Goal: Task Accomplishment & Management: Use online tool/utility

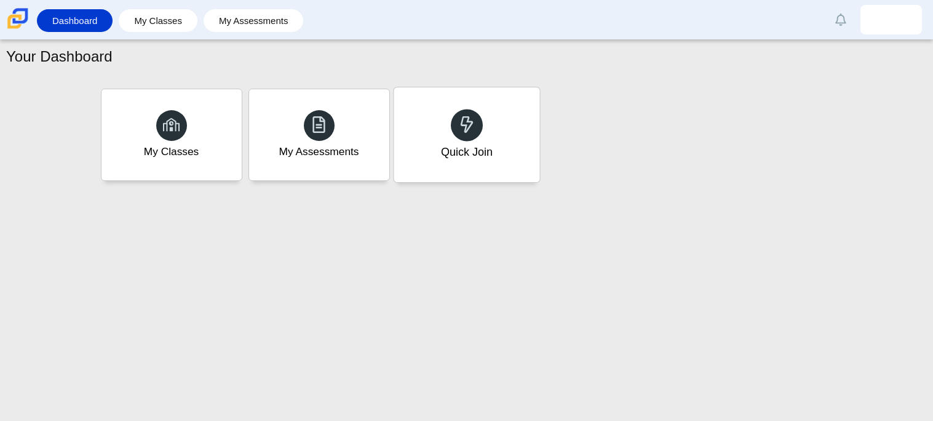
click at [426, 141] on div "Quick Join" at bounding box center [467, 134] width 146 height 95
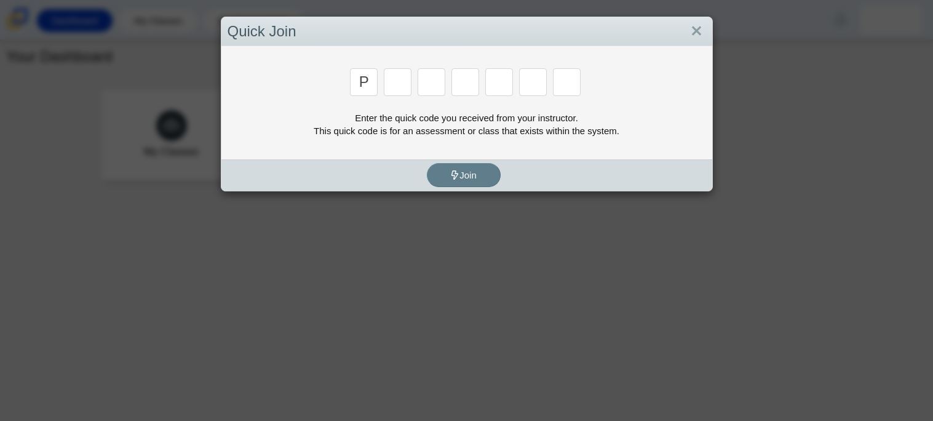
type input "p"
type input "2"
type input "p"
type input "b"
type input "y"
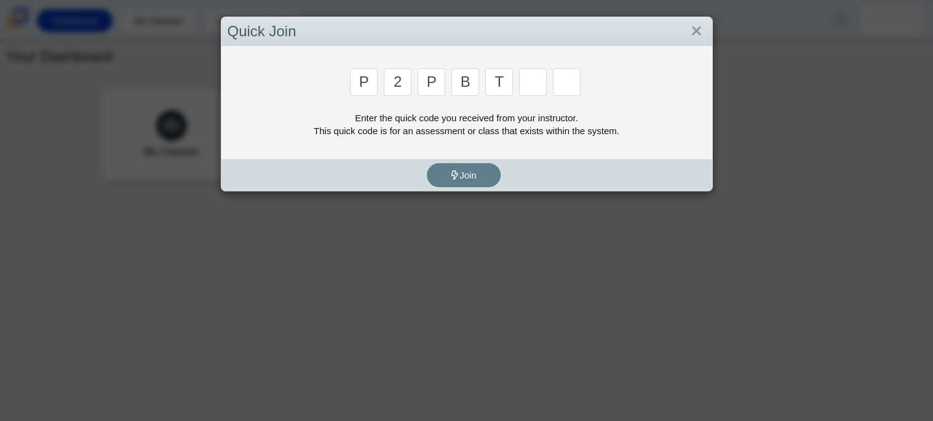
type input "t"
type input "4"
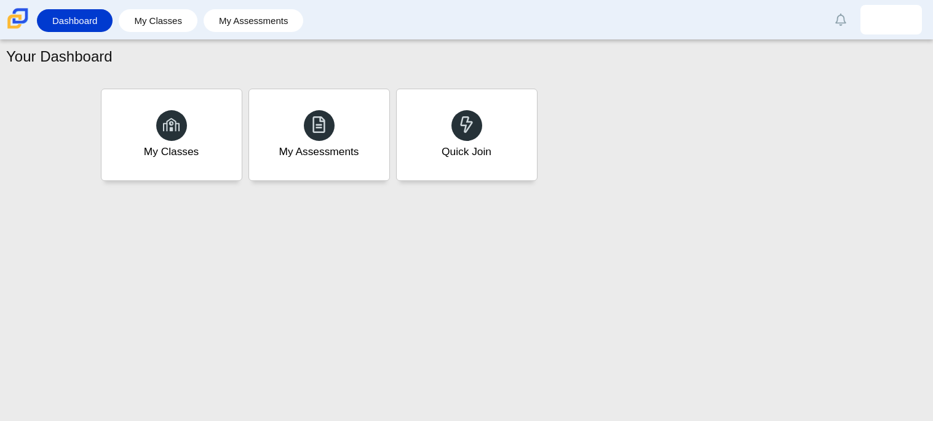
type input "9"
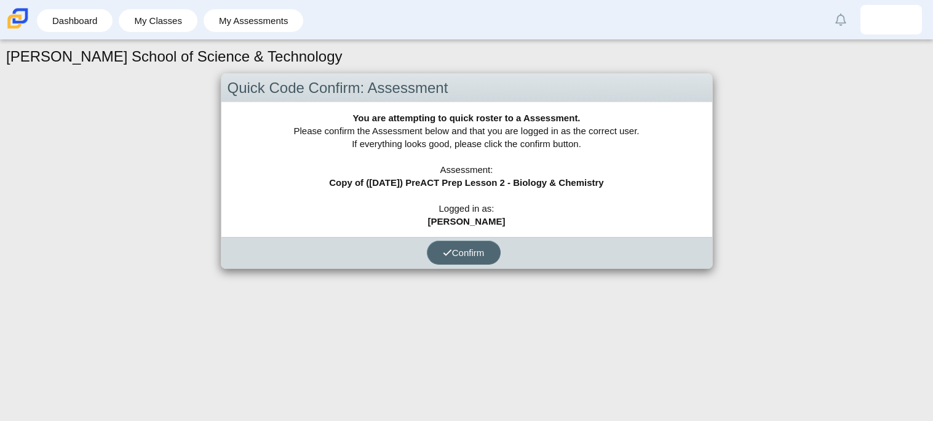
click at [477, 250] on span "Confirm" at bounding box center [464, 252] width 42 height 10
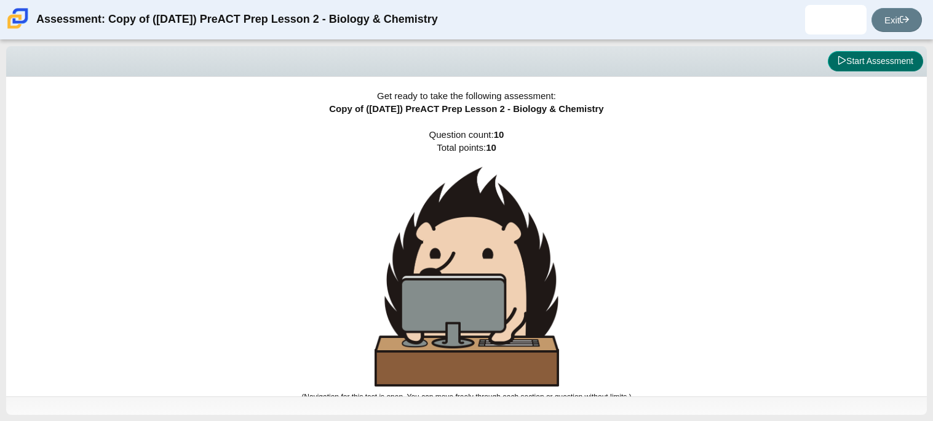
click at [840, 65] on span at bounding box center [842, 61] width 9 height 10
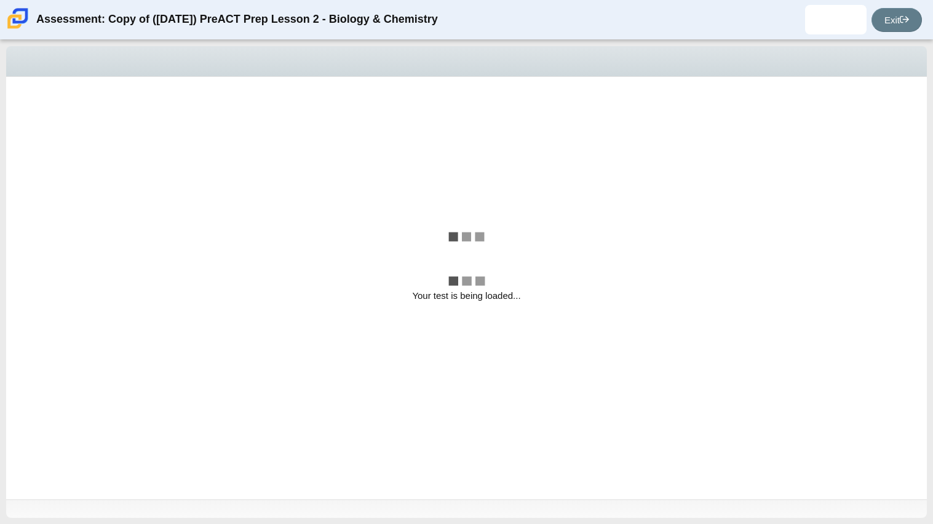
select select "88c27e0d-eae0-4ba9-ac20-9160ce6547ef"
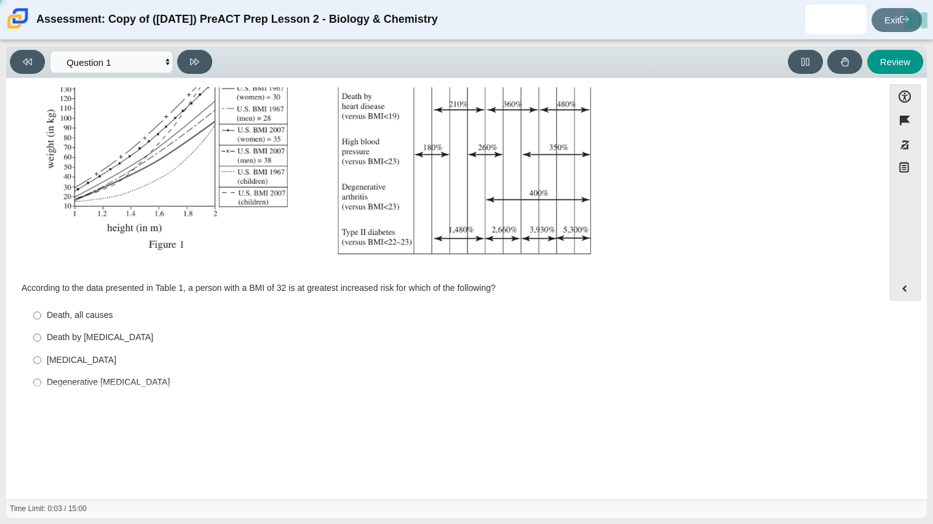
scroll to position [261, 0]
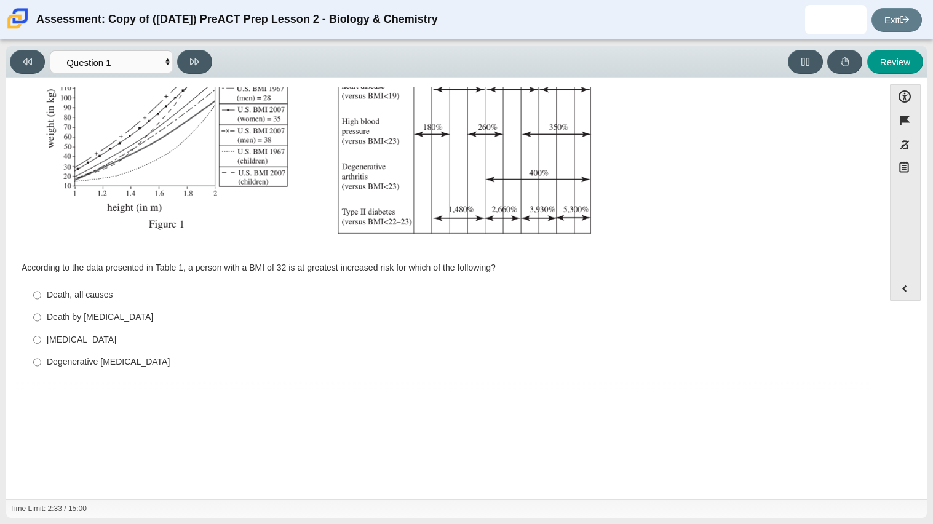
click at [93, 364] on div "Degenerative arthritis" at bounding box center [454, 362] width 815 height 12
click at [41, 364] on input "Degenerative arthritis Degenerative arthritis" at bounding box center [37, 362] width 8 height 22
radio input "true"
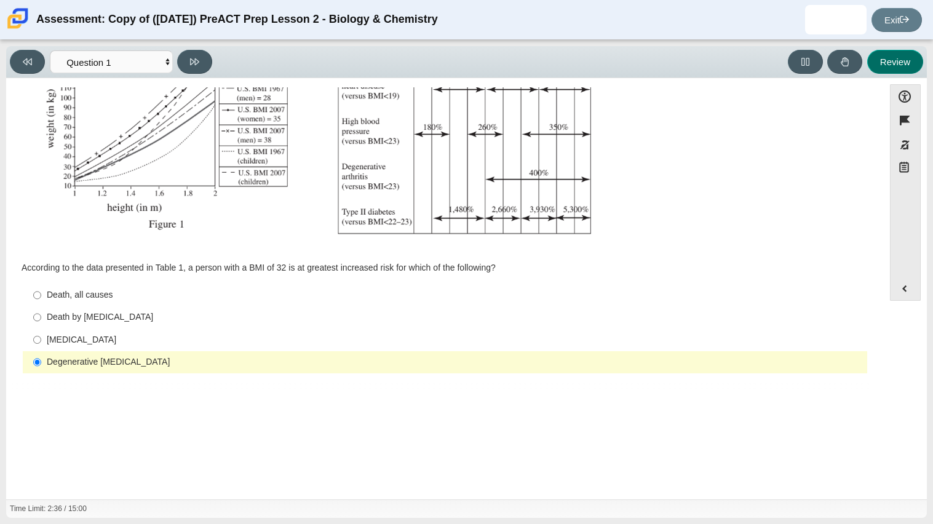
click at [882, 66] on button "Review" at bounding box center [895, 62] width 56 height 24
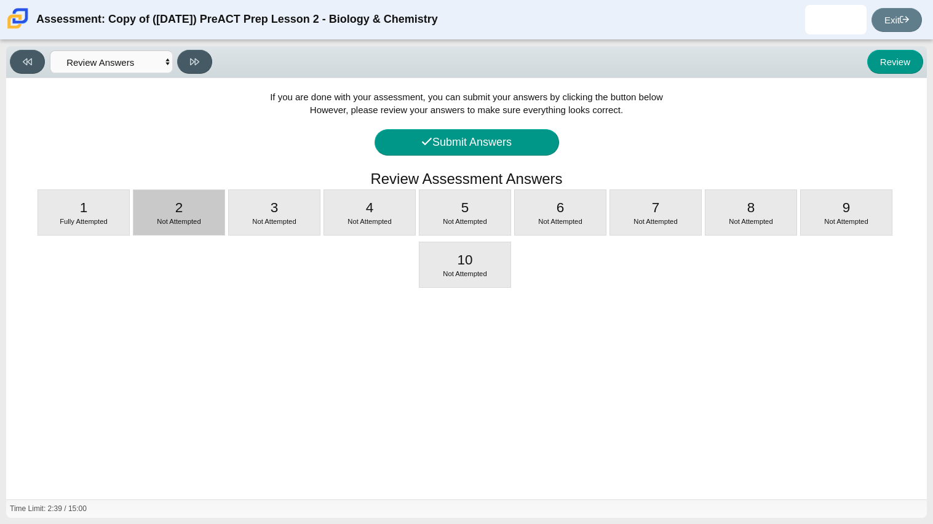
click at [140, 224] on div "Not Attempted" at bounding box center [178, 222] width 91 height 10
select select "f31ee183-ab53-48c9-9374-3a18949ab500"
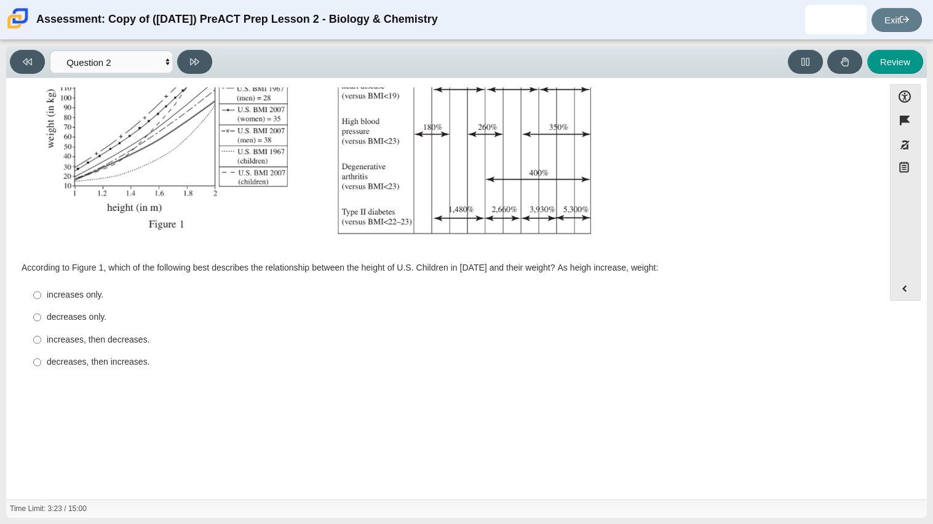
click at [45, 300] on label "increases only. increases only." at bounding box center [446, 295] width 842 height 22
click at [41, 300] on input "increases only. increases only." at bounding box center [37, 295] width 8 height 22
radio input "true"
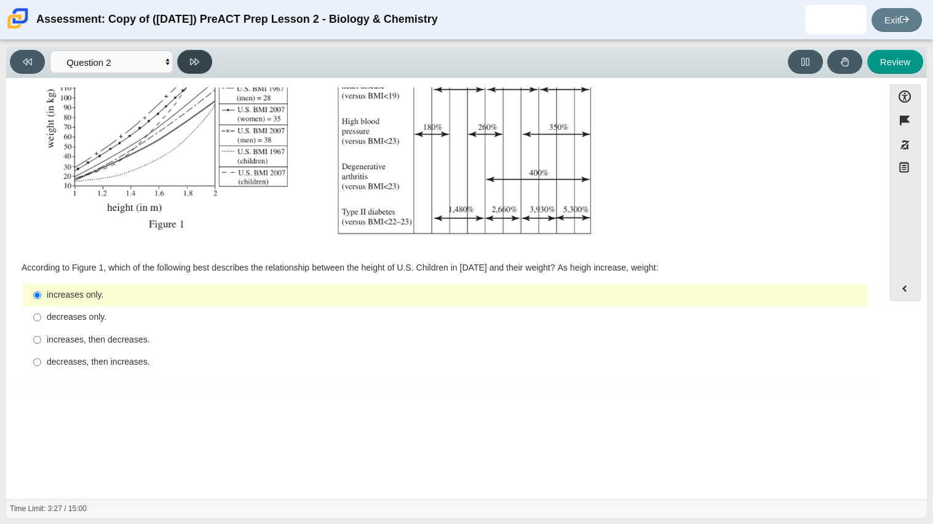
click at [185, 66] on button at bounding box center [194, 62] width 35 height 24
select select "45e82964-709e-4180-9336-970e18221224"
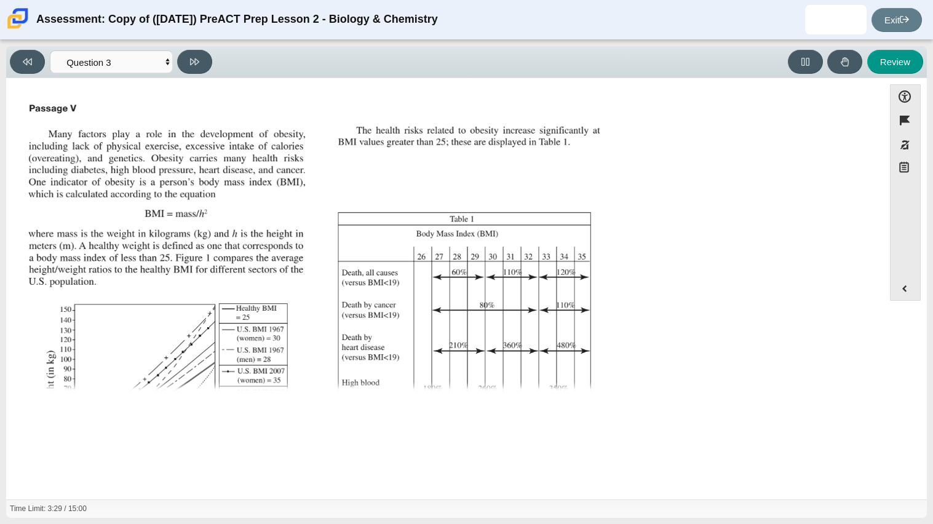
scroll to position [274, 0]
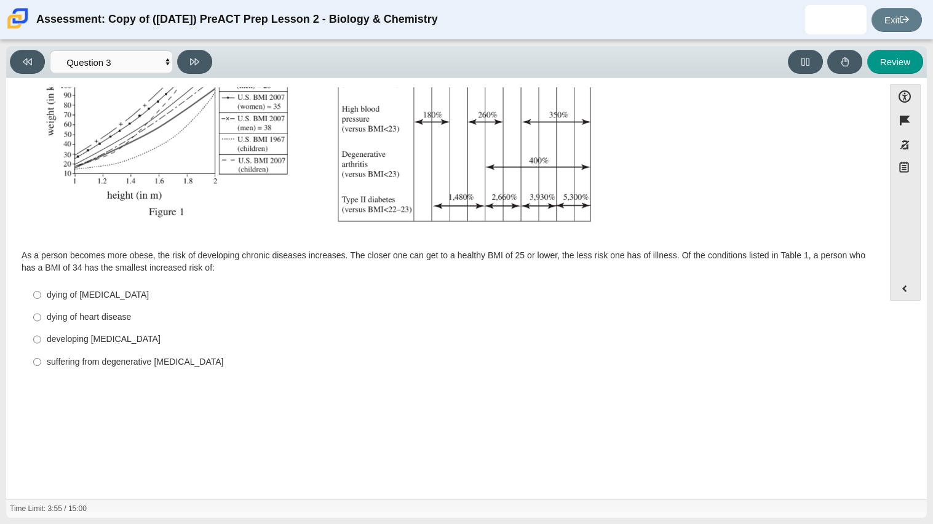
click at [42, 297] on label "dying of cancer dying of cancer" at bounding box center [446, 294] width 842 height 22
click at [41, 297] on input "dying of cancer dying of cancer" at bounding box center [37, 294] width 8 height 22
radio input "true"
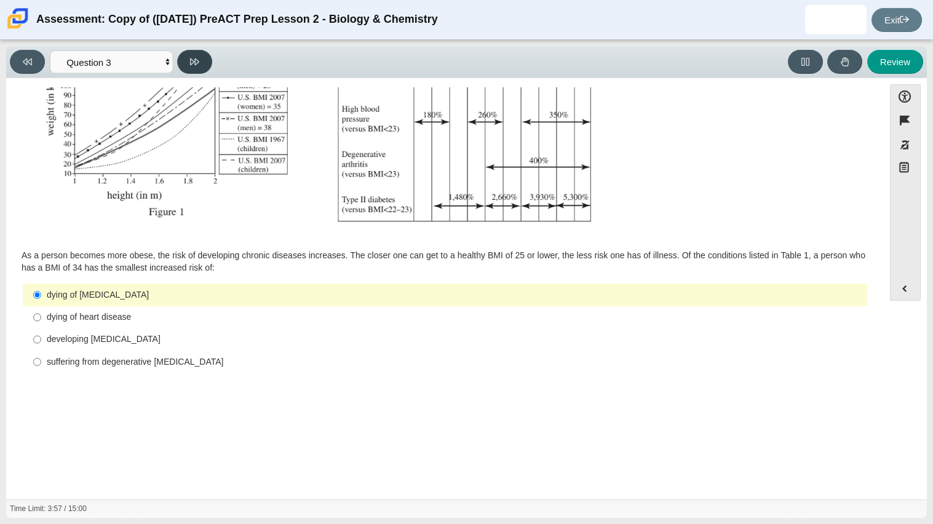
click at [197, 57] on icon at bounding box center [194, 61] width 9 height 9
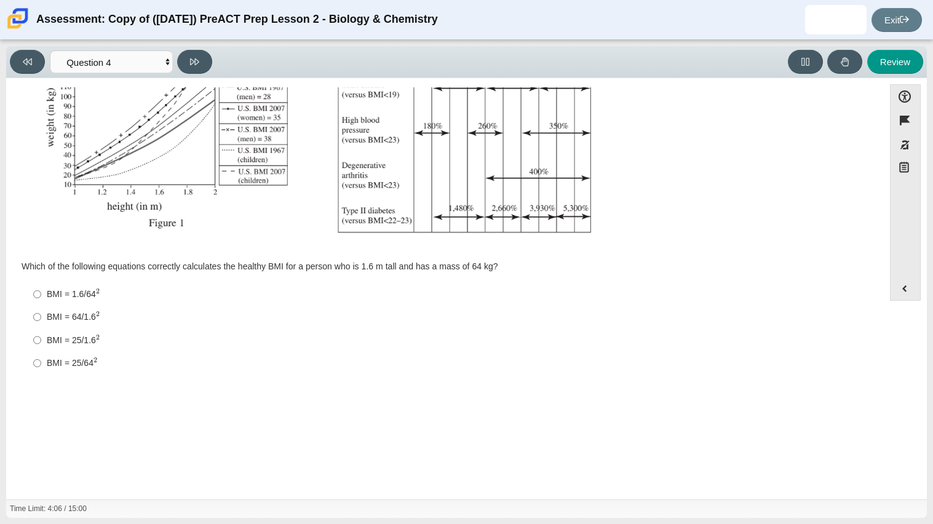
scroll to position [0, 0]
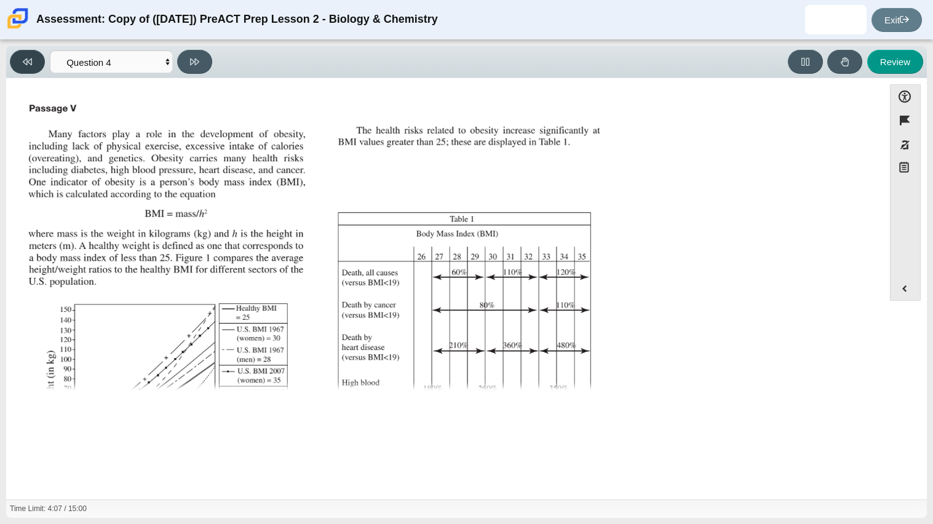
click at [35, 54] on button at bounding box center [27, 62] width 35 height 24
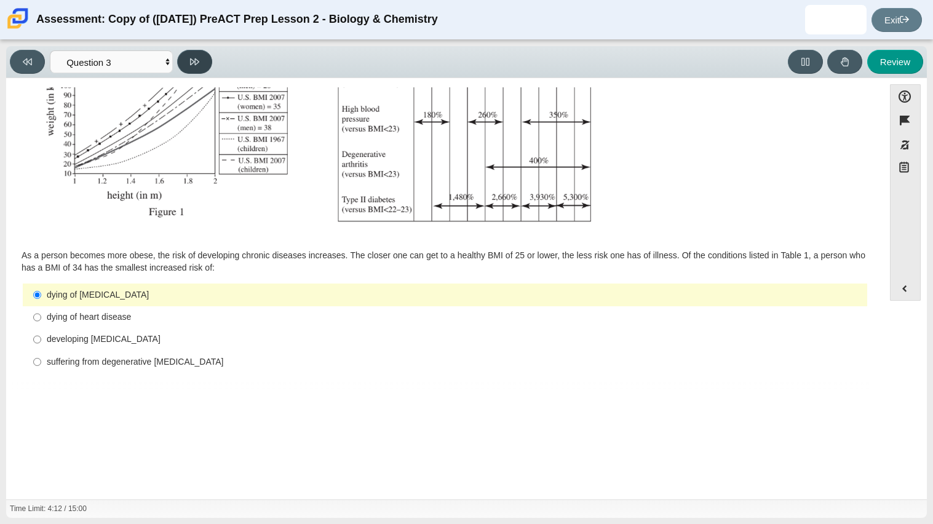
click at [196, 65] on icon at bounding box center [194, 61] width 9 height 9
select select "71dcacfe-cf8b-4cdc-be22-b82c8aec5da2"
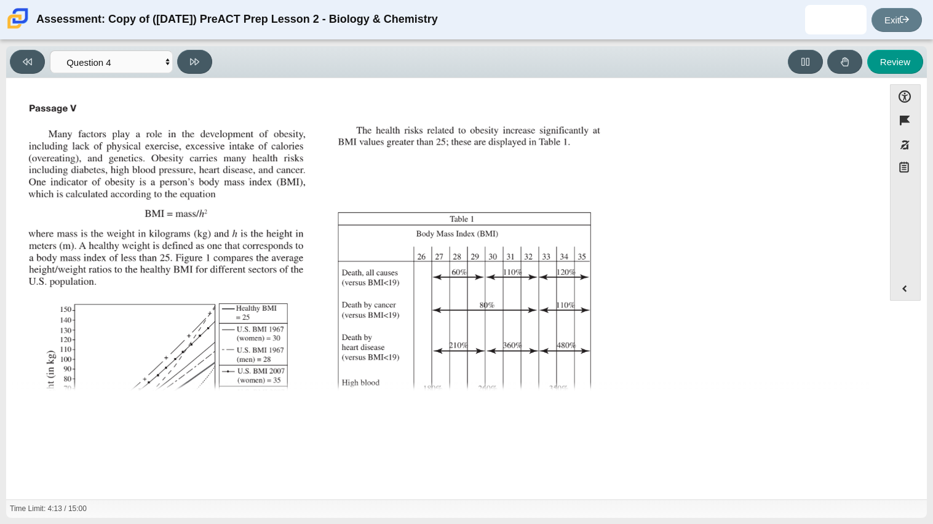
scroll to position [263, 0]
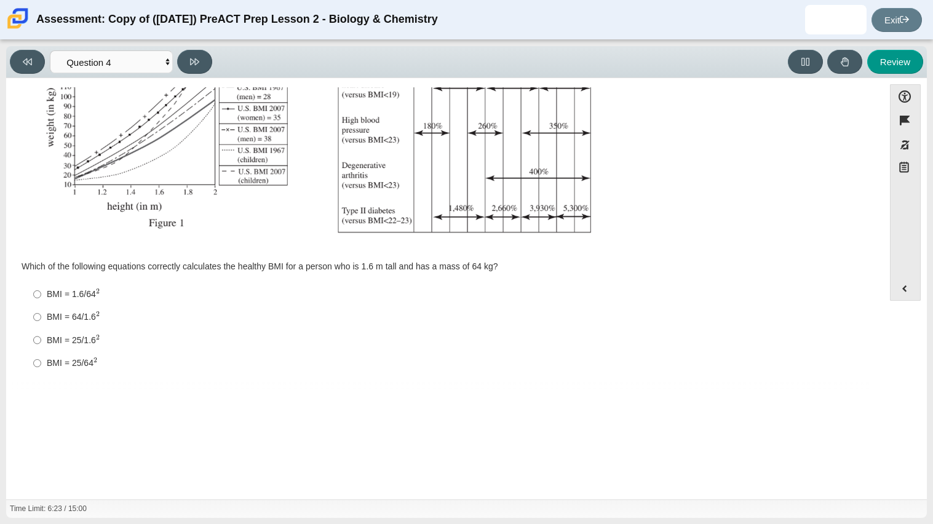
click at [55, 323] on label "BMI = 64/1.6 2 BMI = 64/1.62" at bounding box center [446, 317] width 842 height 23
click at [41, 323] on input "BMI = 64/1.6 2 BMI = 64/1.62" at bounding box center [37, 317] width 8 height 23
radio input "true"
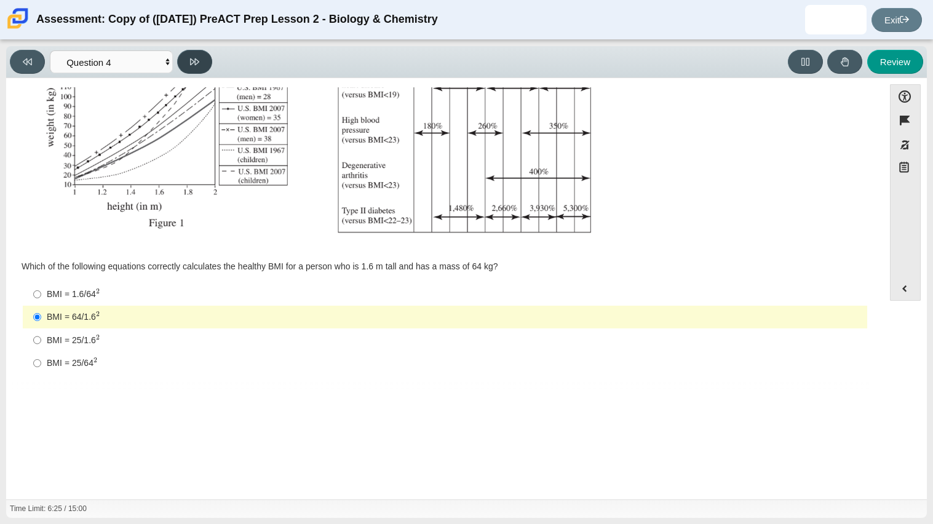
click at [195, 58] on icon at bounding box center [194, 61] width 9 height 7
select select "c6558c8b-086a-4b4c-b582-9428309971ba"
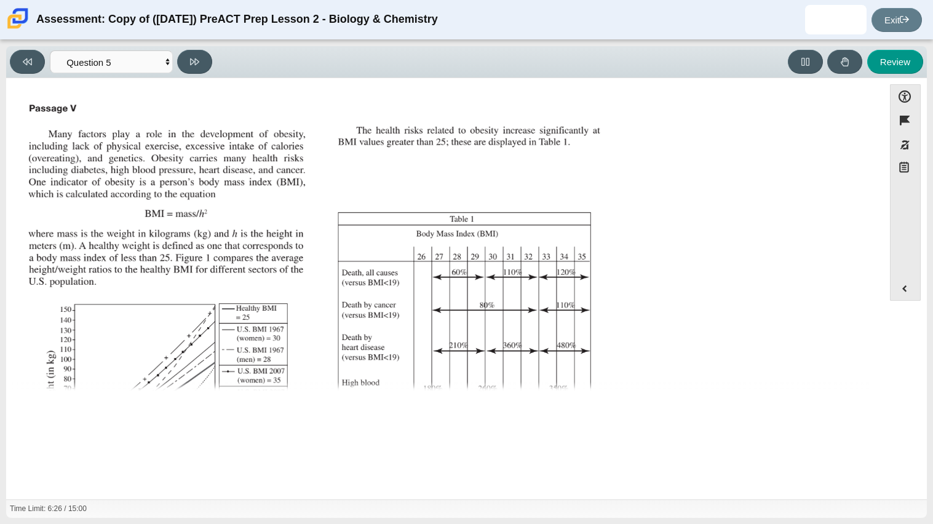
scroll to position [261, 0]
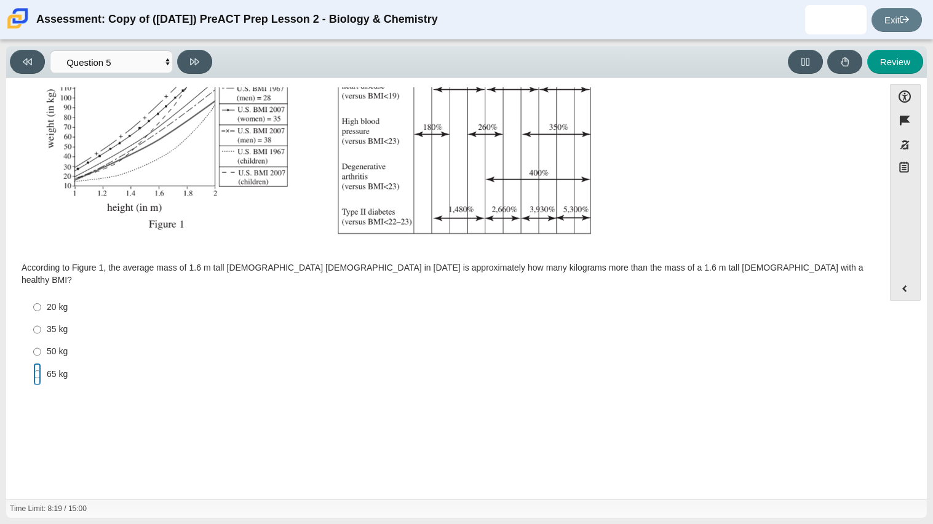
click at [34, 363] on input "65 kg 65 kg" at bounding box center [37, 374] width 8 height 22
radio input "true"
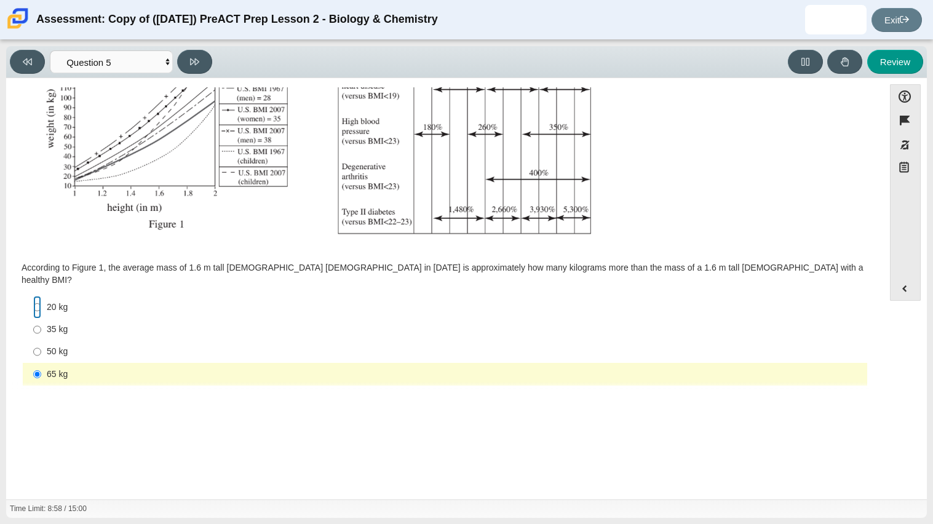
click at [39, 296] on input "20 kg 20 kg" at bounding box center [37, 307] width 8 height 22
radio input "true"
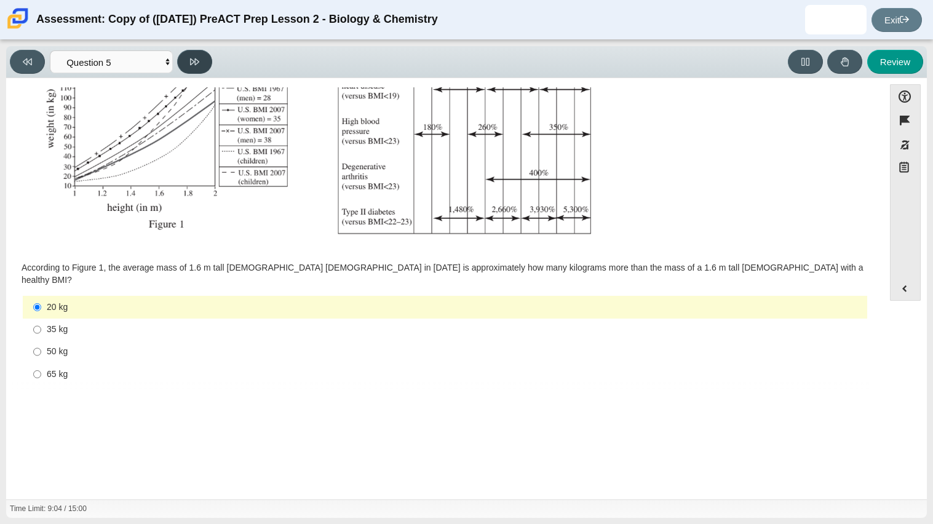
click at [204, 71] on button at bounding box center [194, 62] width 35 height 24
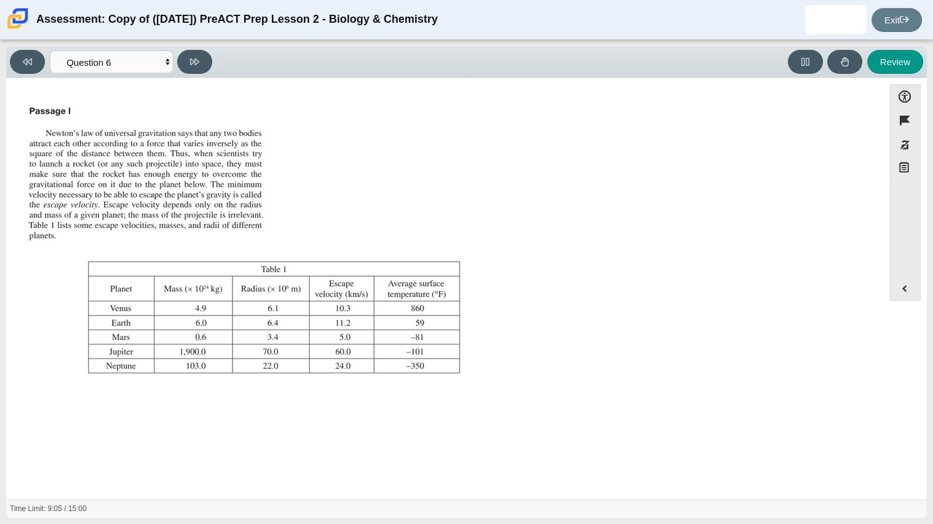
scroll to position [141, 0]
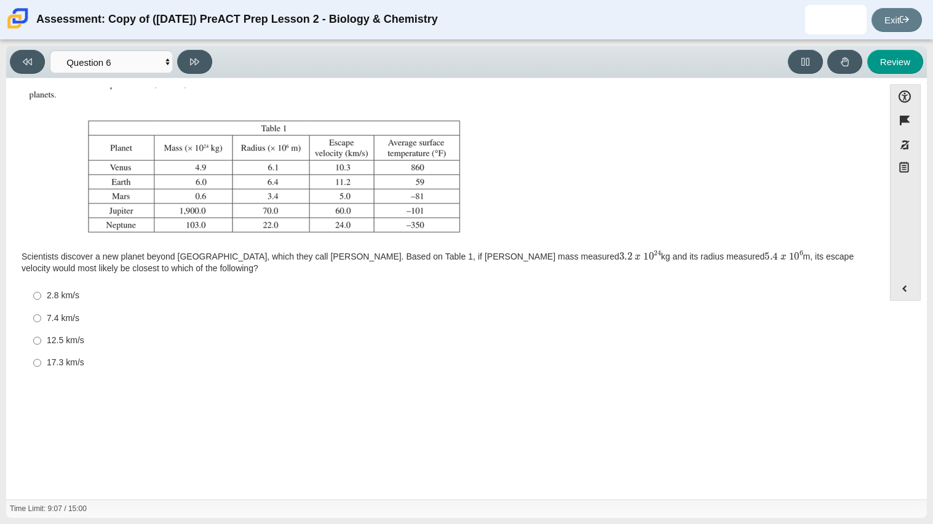
click at [47, 58] on div "Viewing Question 6 of 10 in Pacing Mode Questions Question 1 Question 2 Questio…" at bounding box center [113, 62] width 207 height 24
click at [41, 60] on button at bounding box center [27, 62] width 35 height 24
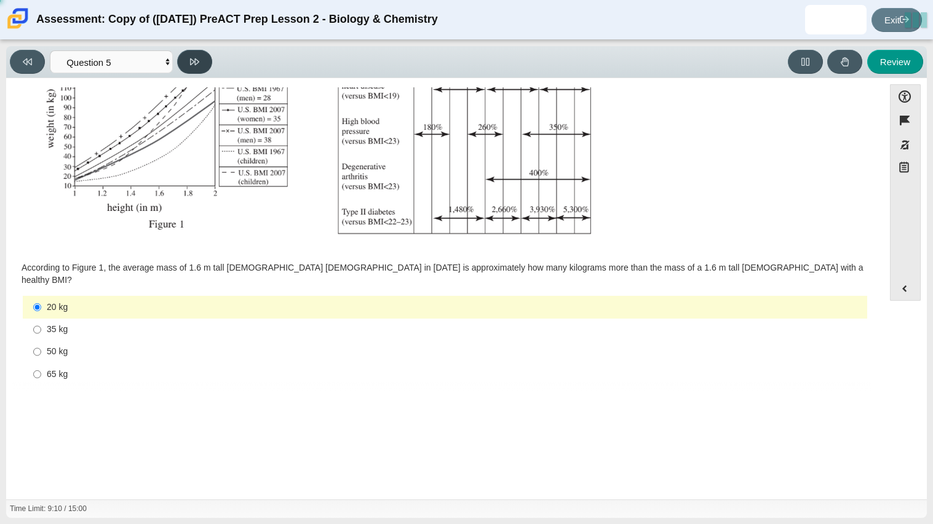
click at [192, 73] on button at bounding box center [194, 62] width 35 height 24
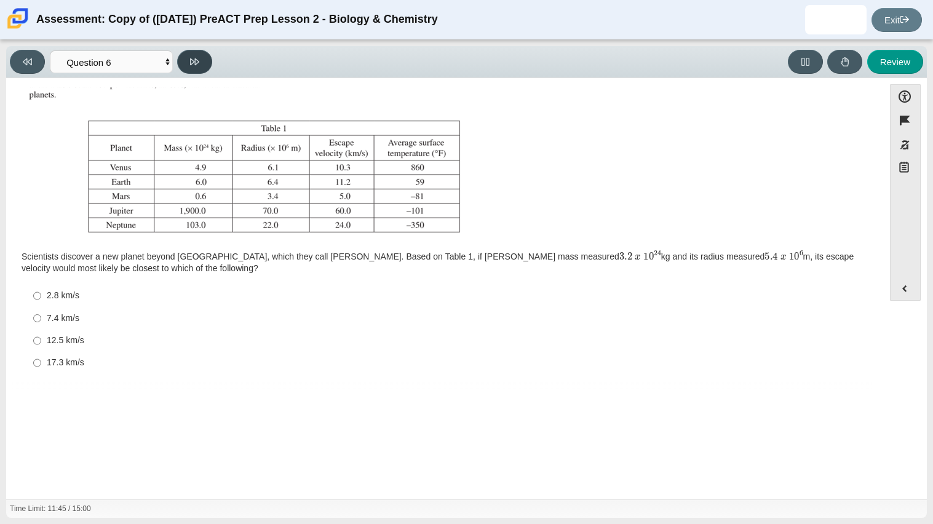
click at [193, 55] on button at bounding box center [194, 62] width 35 height 24
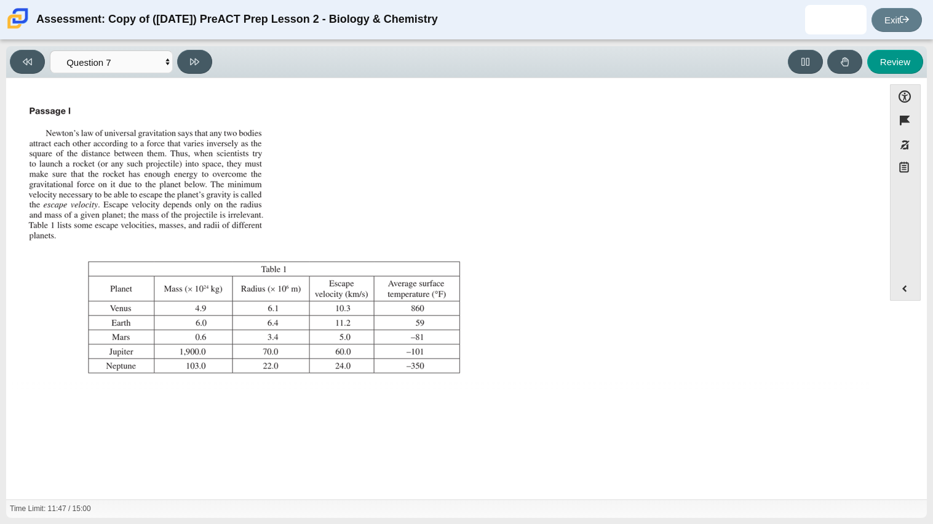
scroll to position [129, 0]
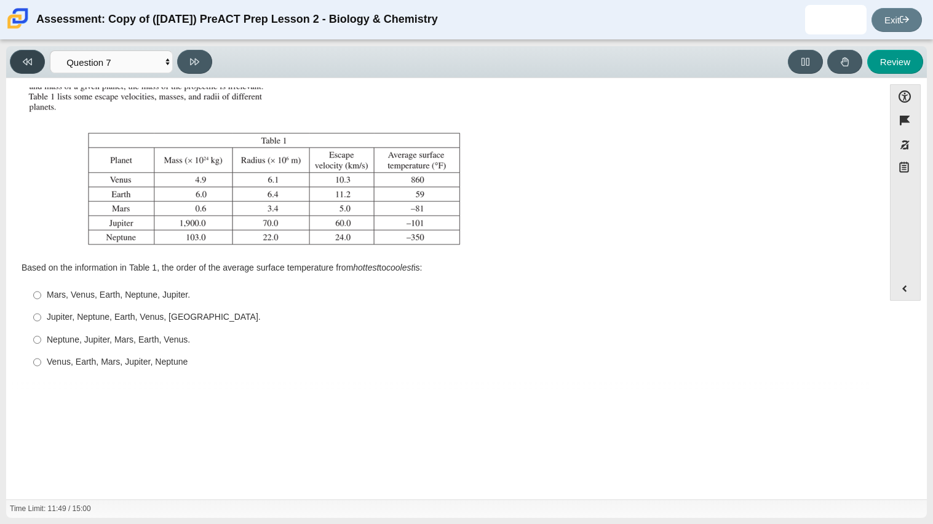
click at [18, 63] on button at bounding box center [27, 62] width 35 height 24
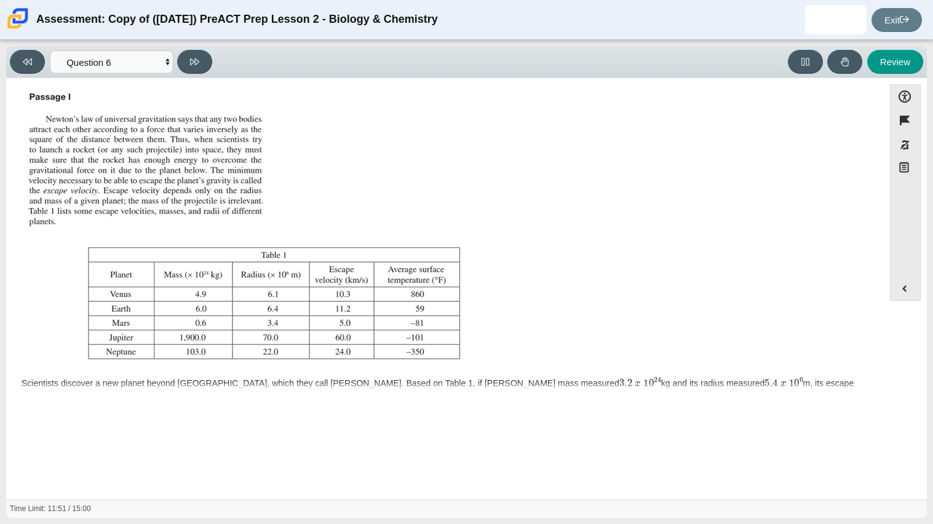
scroll to position [10, 0]
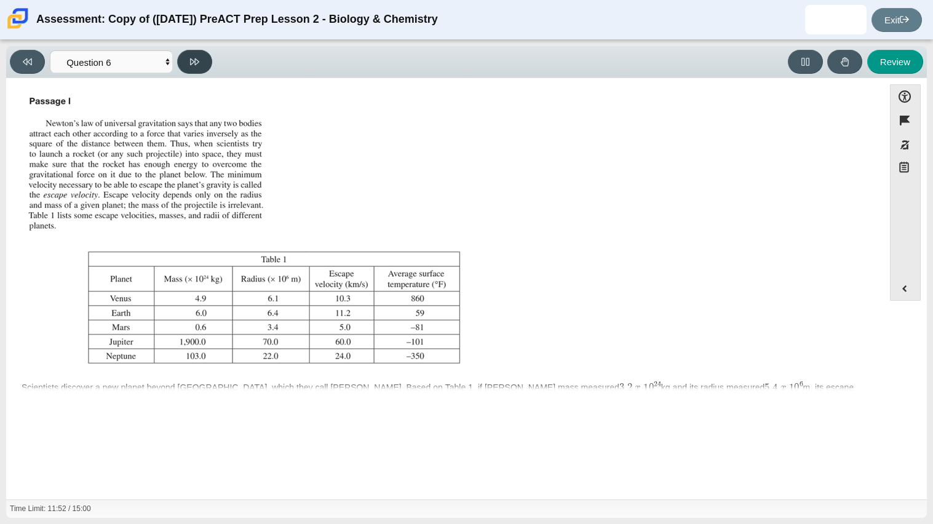
click at [193, 57] on icon at bounding box center [194, 61] width 9 height 9
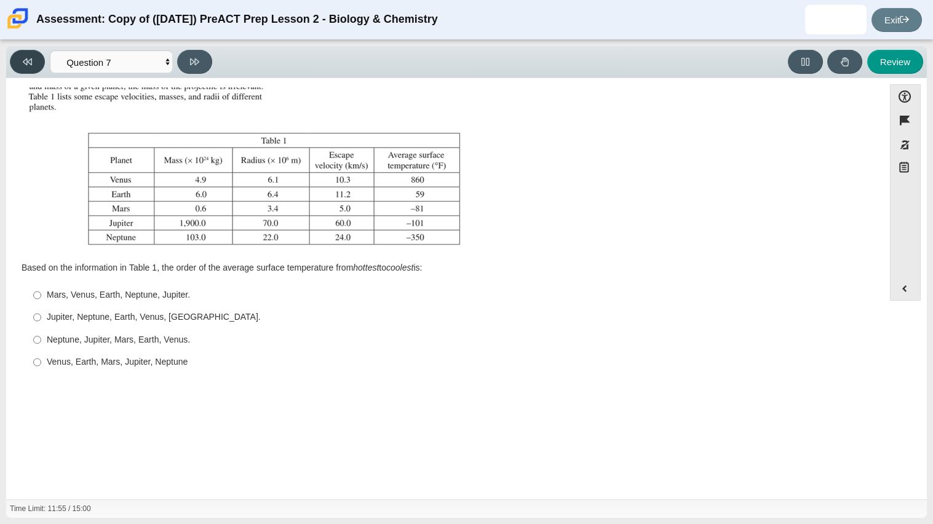
click at [14, 54] on button at bounding box center [27, 62] width 35 height 24
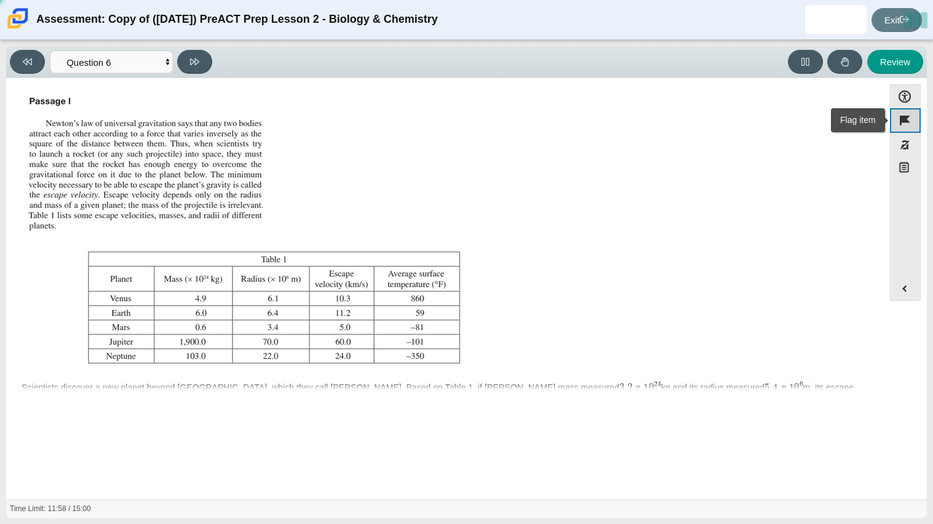
click at [900, 122] on button "Flag item" at bounding box center [905, 120] width 31 height 24
click at [188, 71] on button at bounding box center [194, 62] width 35 height 24
select select "31694628-7769-4744-9964-d3ed6115c03c"
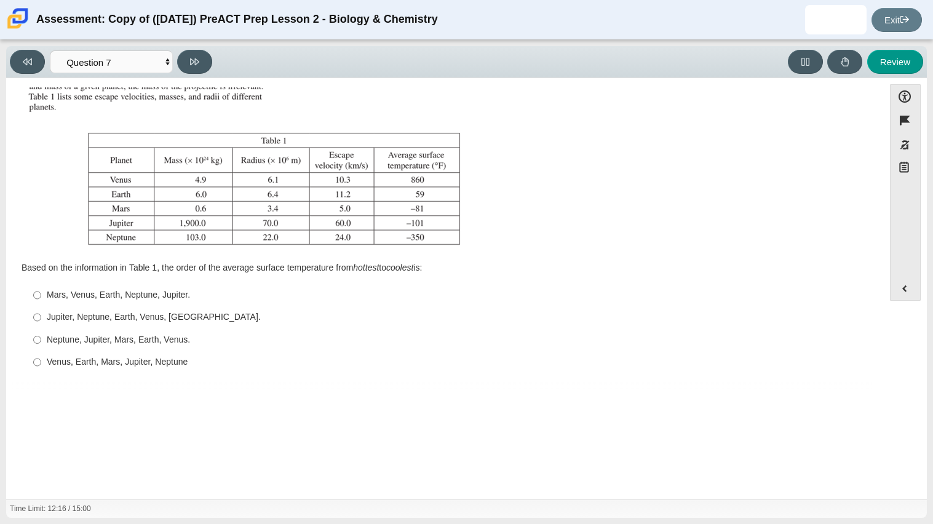
click at [132, 347] on label "Neptune, Jupiter, Mars, Earth, Venus. Neptune, Jupiter, Mars, Earth, Venus." at bounding box center [446, 339] width 842 height 22
click at [41, 347] on input "Neptune, Jupiter, Mars, Earth, Venus. Neptune, Jupiter, Mars, Earth, Venus." at bounding box center [37, 339] width 8 height 22
radio input "true"
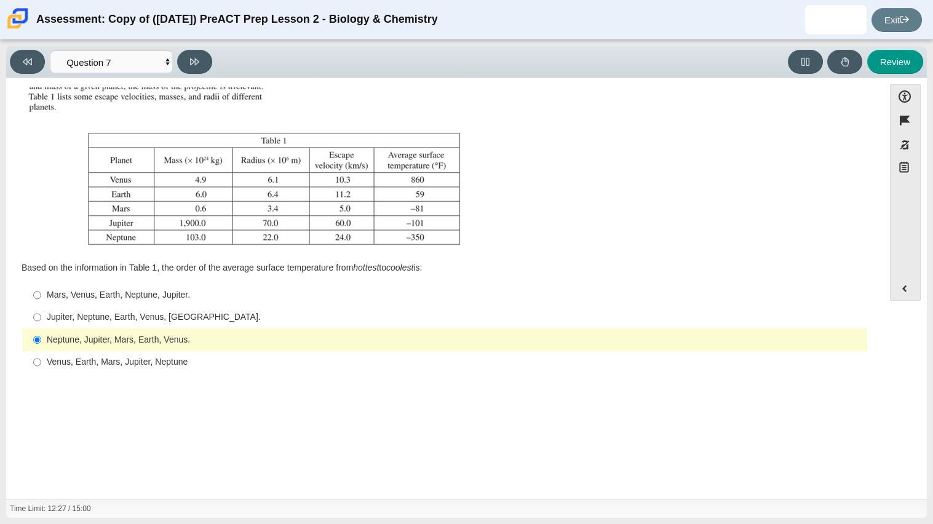
click at [219, 360] on div "Venus, Earth, Mars, Jupiter, Neptune" at bounding box center [454, 362] width 815 height 12
click at [41, 360] on input "Venus, Earth, Mars, Jupiter, Neptune Venus, Earth, Mars, Jupiter, Neptune" at bounding box center [37, 362] width 8 height 22
radio input "true"
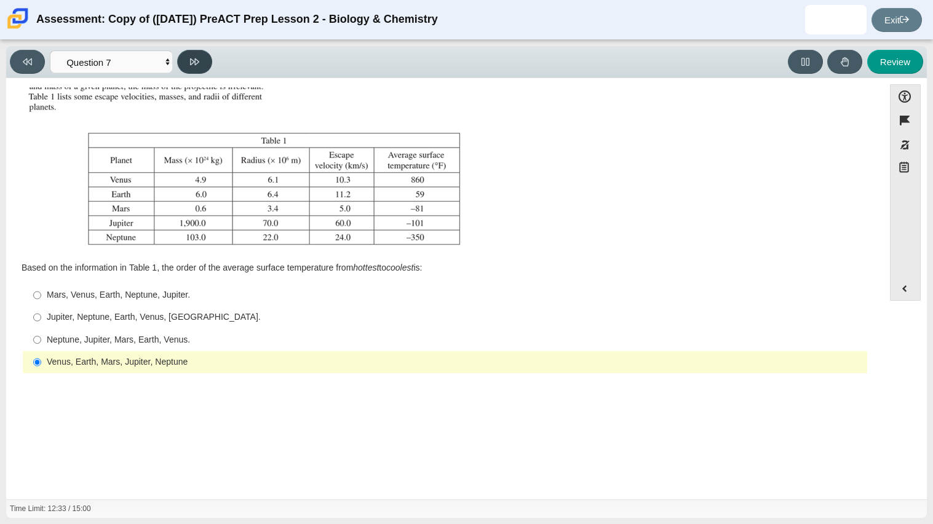
click at [185, 55] on button at bounding box center [194, 62] width 35 height 24
select select "02960795-9514-4c41-985f-77b6951c8514"
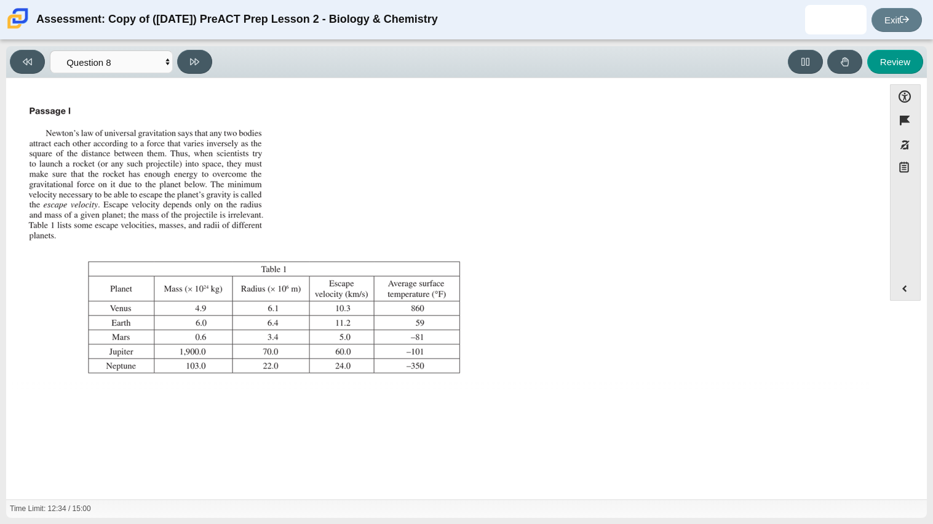
scroll to position [140, 0]
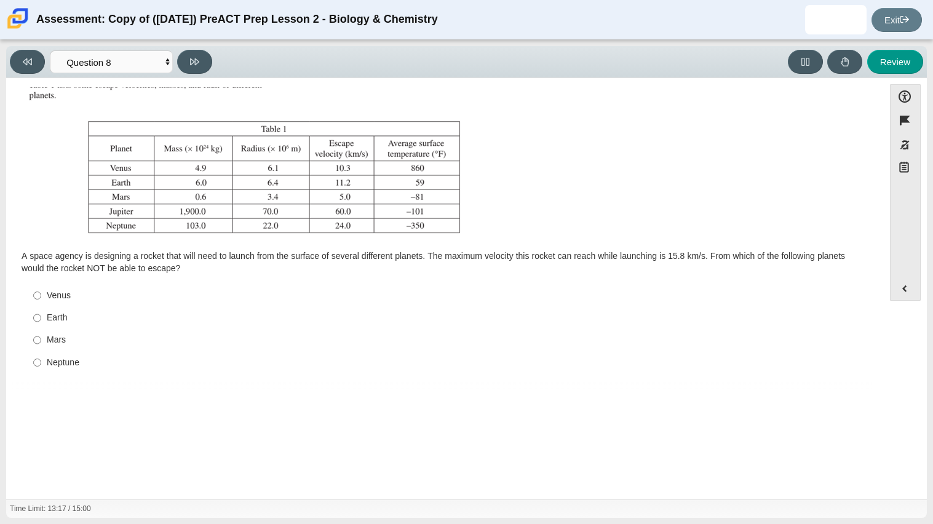
click at [85, 365] on div "Neptune" at bounding box center [454, 363] width 815 height 12
click at [41, 365] on input "Neptune Neptune" at bounding box center [37, 362] width 8 height 22
radio input "true"
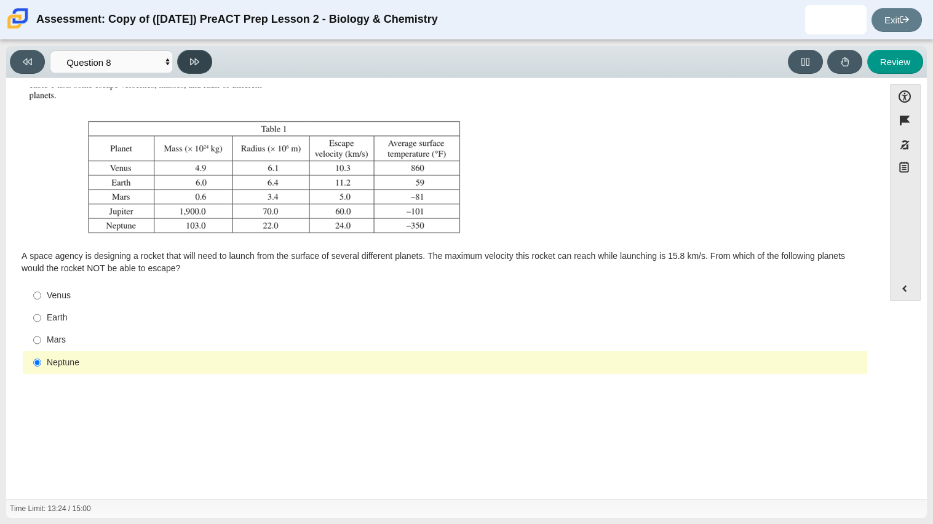
click at [196, 64] on icon at bounding box center [194, 61] width 9 height 9
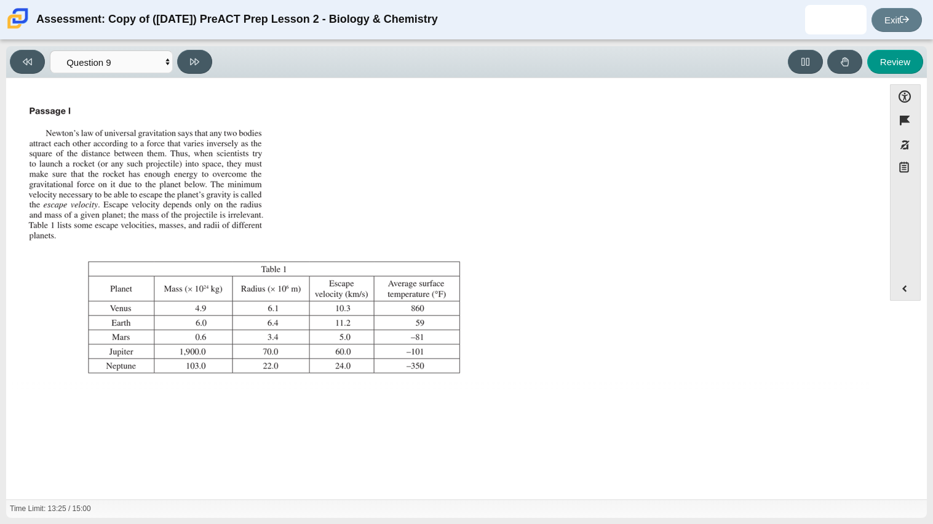
scroll to position [129, 0]
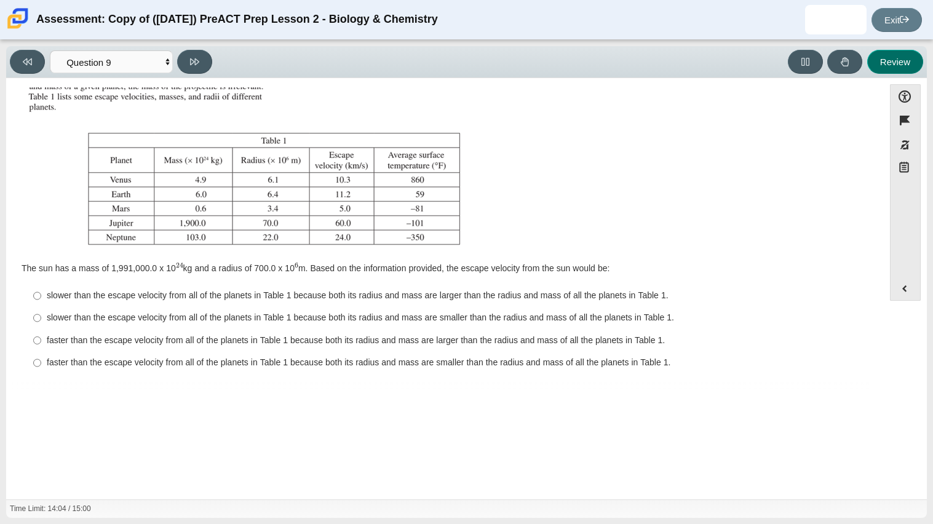
click at [913, 55] on button "Review" at bounding box center [895, 62] width 56 height 24
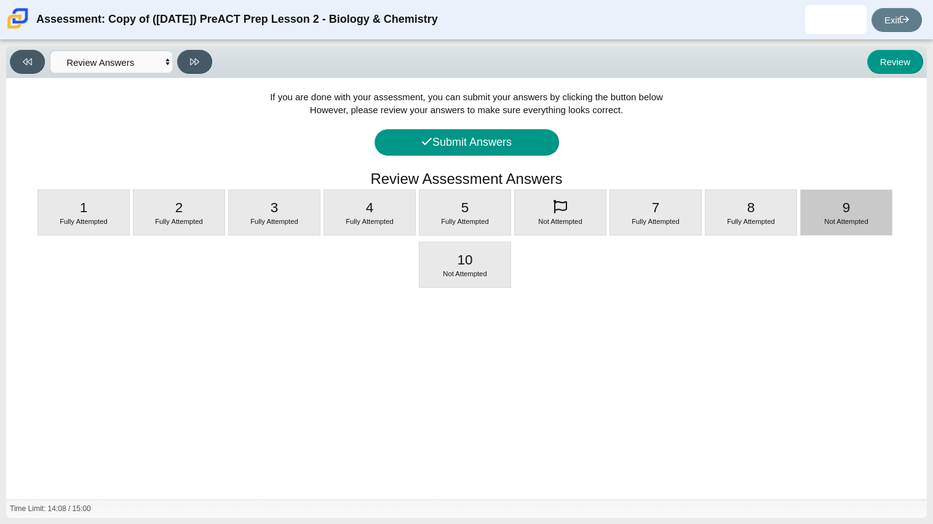
click at [854, 215] on div "9 Not Attempted" at bounding box center [846, 212] width 91 height 45
select select "ef19177f-9eb9-441f-a0b9-65cd4e602bb5"
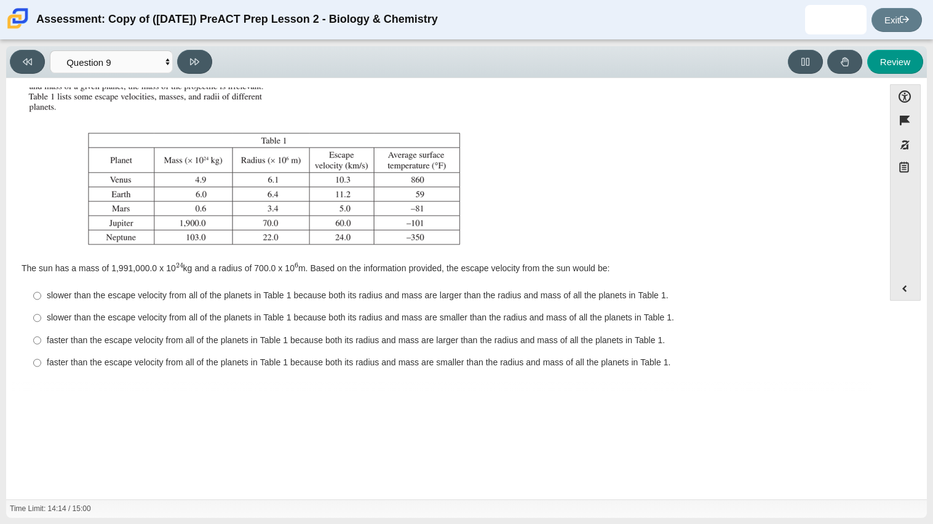
click at [94, 315] on div "slower than the escape velocity from all of the planets in Table 1 because both…" at bounding box center [454, 318] width 815 height 12
click at [41, 315] on input "slower than the escape velocity from all of the planets in Table 1 because both…" at bounding box center [37, 318] width 8 height 22
radio input "true"
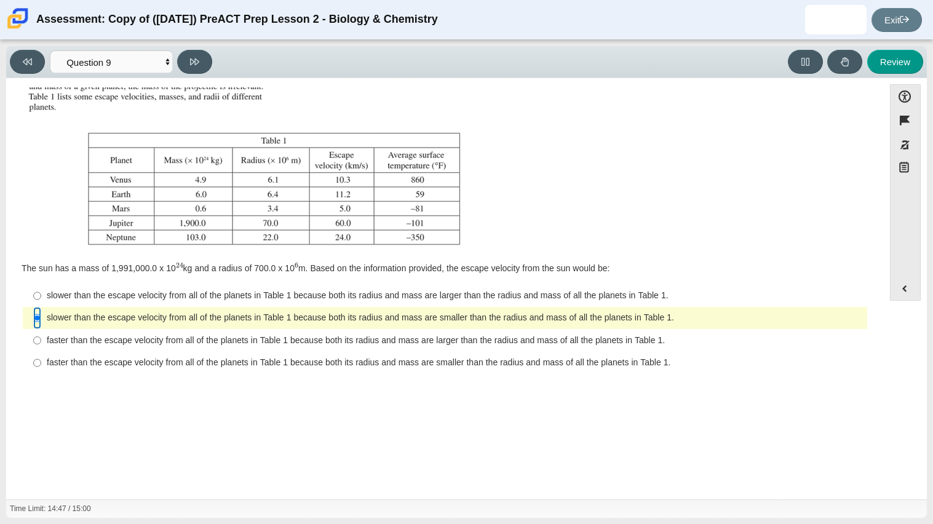
scroll to position [82, 0]
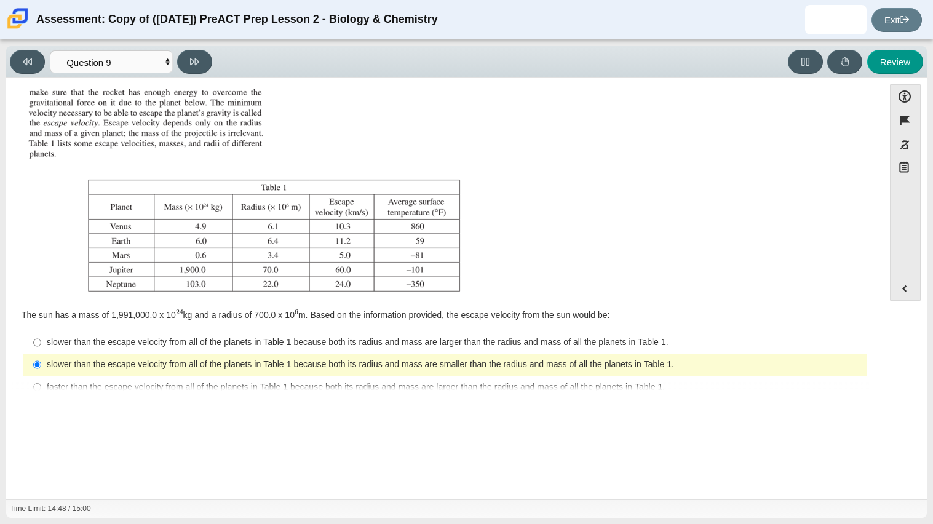
click at [170, 343] on div "slower than the escape velocity from all of the planets in Table 1 because both…" at bounding box center [454, 342] width 815 height 12
click at [41, 343] on input "slower than the escape velocity from all of the planets in Table 1 because both…" at bounding box center [37, 342] width 8 height 22
radio input "true"
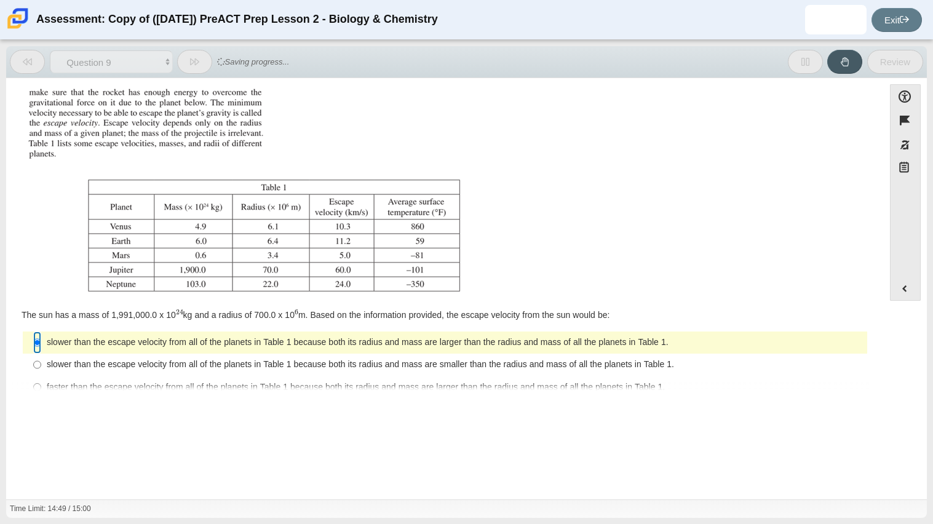
scroll to position [129, 0]
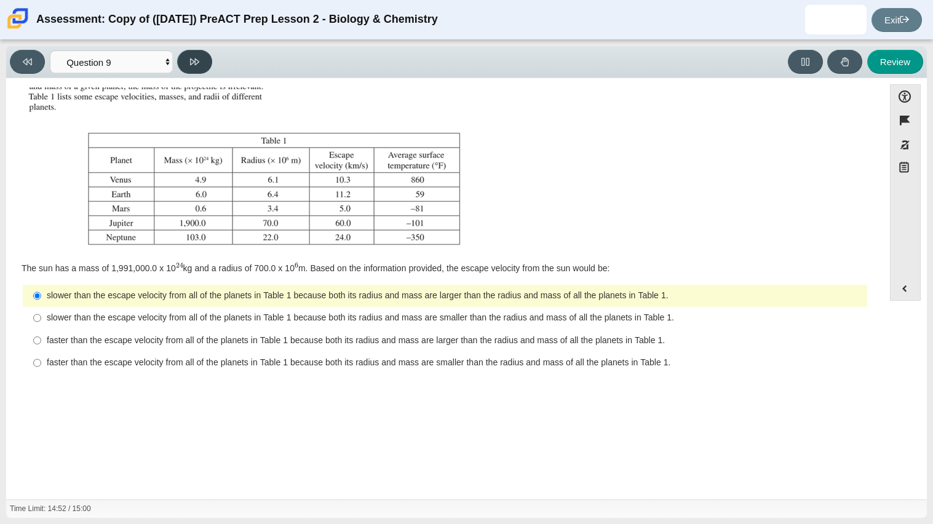
click at [191, 63] on icon at bounding box center [194, 61] width 9 height 7
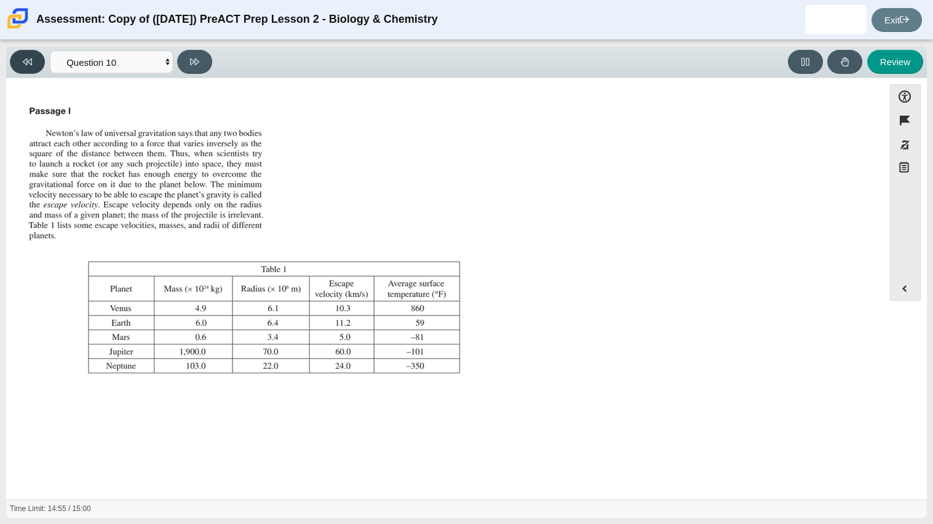
click at [38, 65] on button at bounding box center [27, 62] width 35 height 24
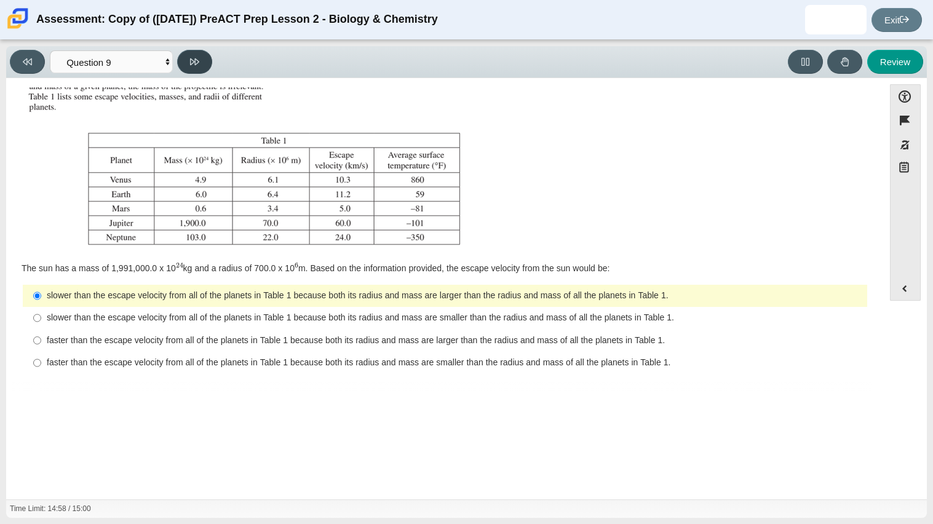
click at [191, 63] on icon at bounding box center [194, 61] width 9 height 7
select select "b9bf8baa-c570-4e7d-b5c0-da6c71b27e9c"
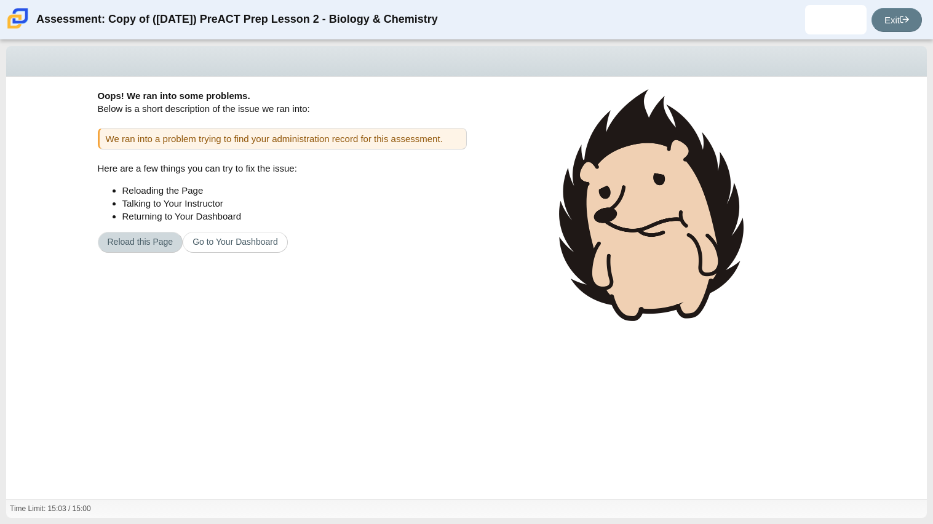
click at [162, 242] on button "Reload this Page" at bounding box center [140, 242] width 85 height 21
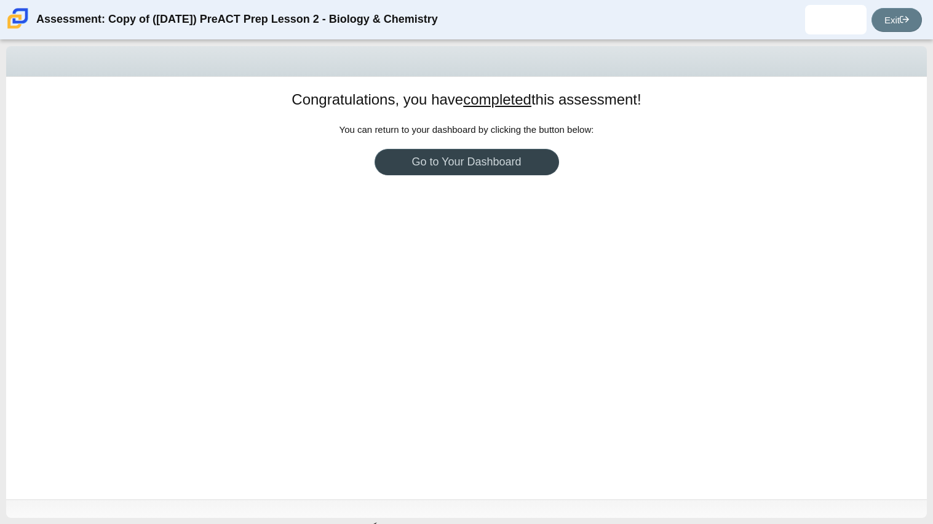
click at [395, 168] on link "Go to Your Dashboard" at bounding box center [467, 162] width 184 height 26
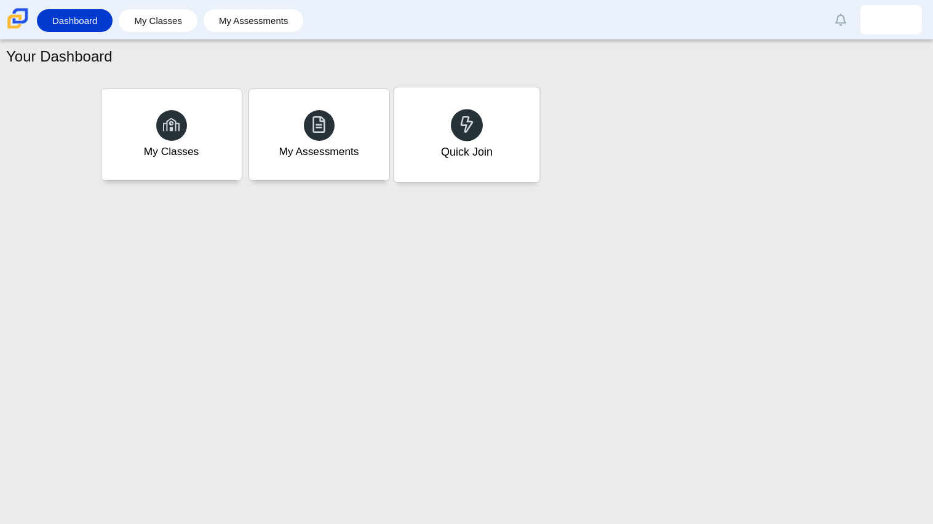
click at [487, 168] on div "Quick Join" at bounding box center [467, 134] width 146 height 95
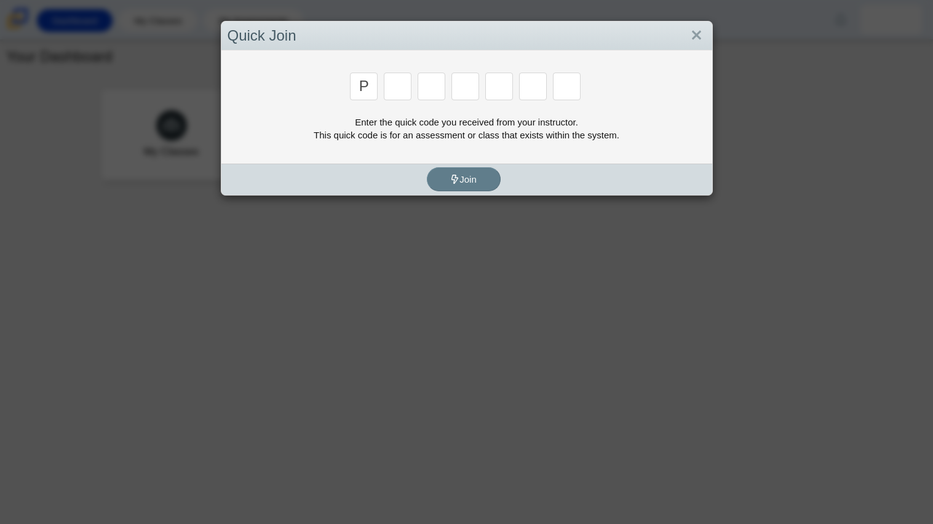
type input "p"
type input "2"
type input "p"
type input "b"
type input "t"
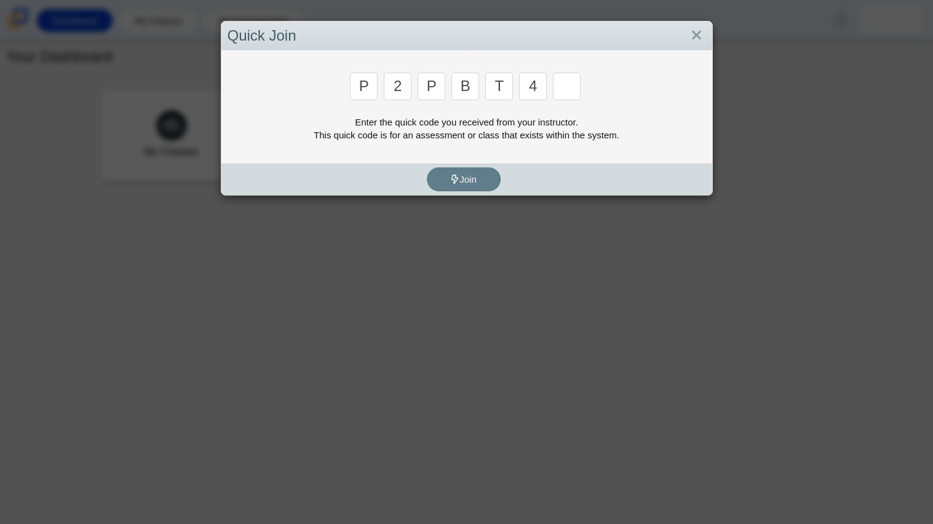
type input "4"
type input "9"
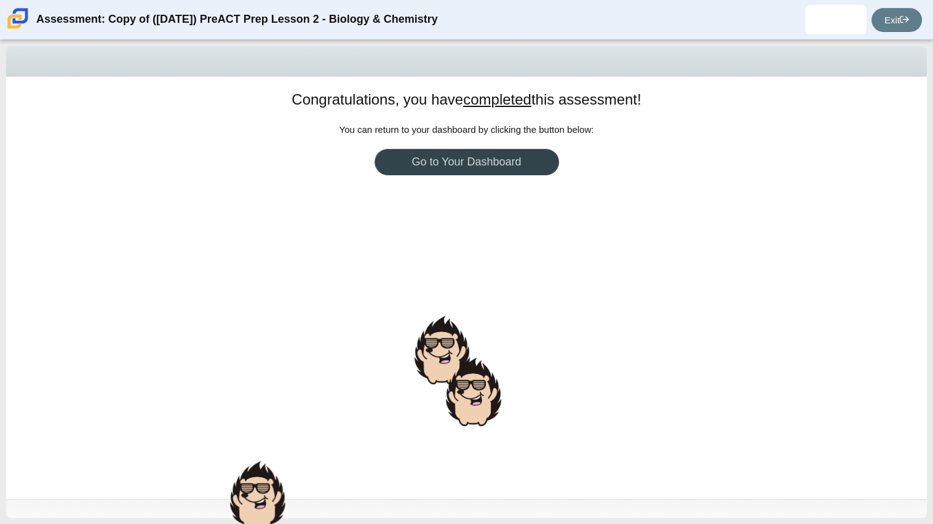
click at [424, 161] on link "Go to Your Dashboard" at bounding box center [467, 162] width 184 height 26
